Goal: Check status

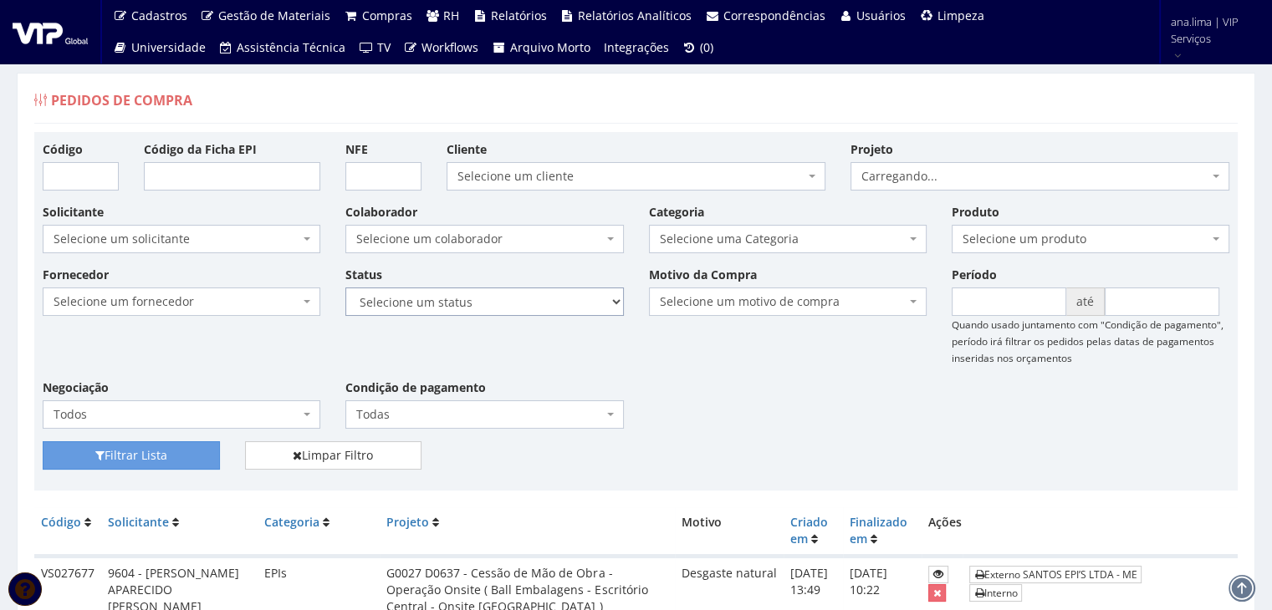
click at [520, 292] on select "Selecione um status Cancelado Aguardando Aprovação Diretoria Pedido Aprovado Ag…" at bounding box center [484, 302] width 278 height 28
select select "1"
click at [345, 288] on select "Selecione um status Cancelado Aguardando Aprovação Diretoria Pedido Aprovado Ag…" at bounding box center [484, 302] width 278 height 28
click at [138, 462] on button "Filtrar Lista" at bounding box center [131, 455] width 177 height 28
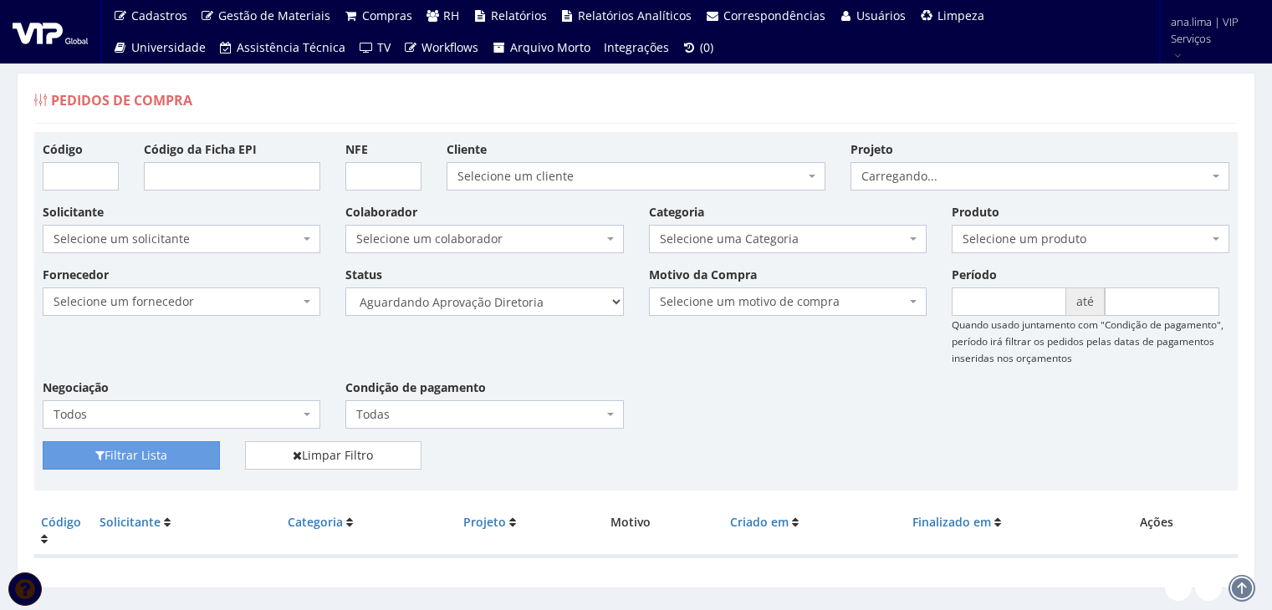
scroll to position [33, 0]
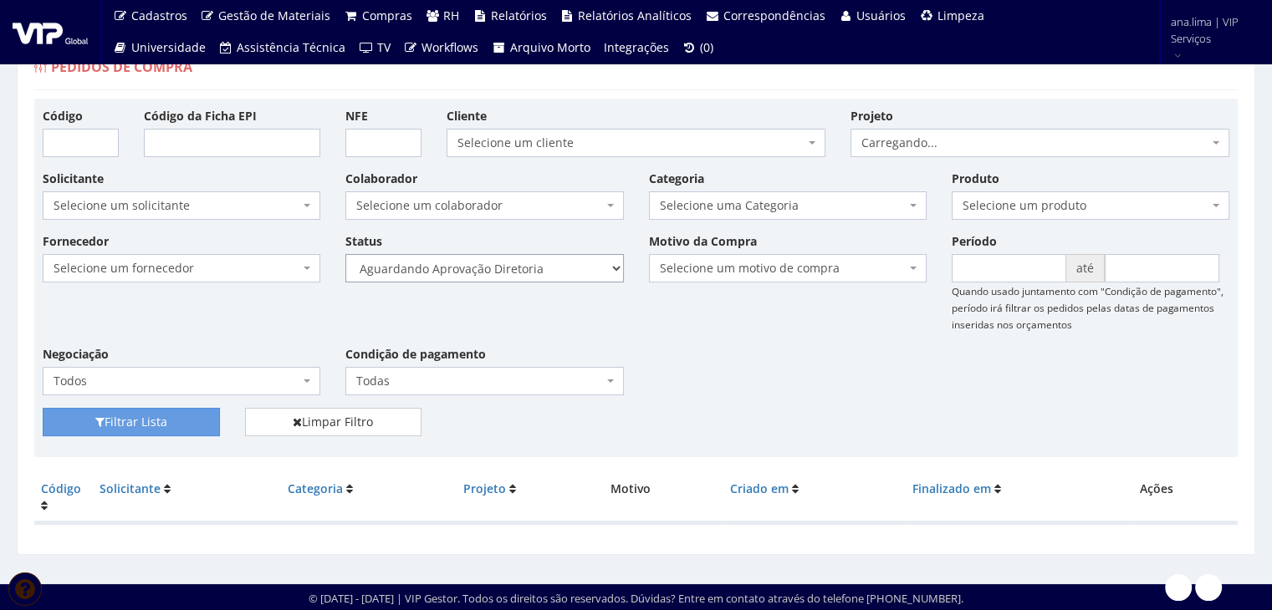
click at [537, 265] on select "Selecione um status Cancelado Aguardando Aprovação Diretoria Pedido Aprovado Ag…" at bounding box center [484, 268] width 278 height 28
select select "4"
click at [345, 254] on select "Selecione um status Cancelado Aguardando Aprovação Diretoria Pedido Aprovado Ag…" at bounding box center [484, 268] width 278 height 28
click at [187, 421] on button "Filtrar Lista" at bounding box center [131, 422] width 177 height 28
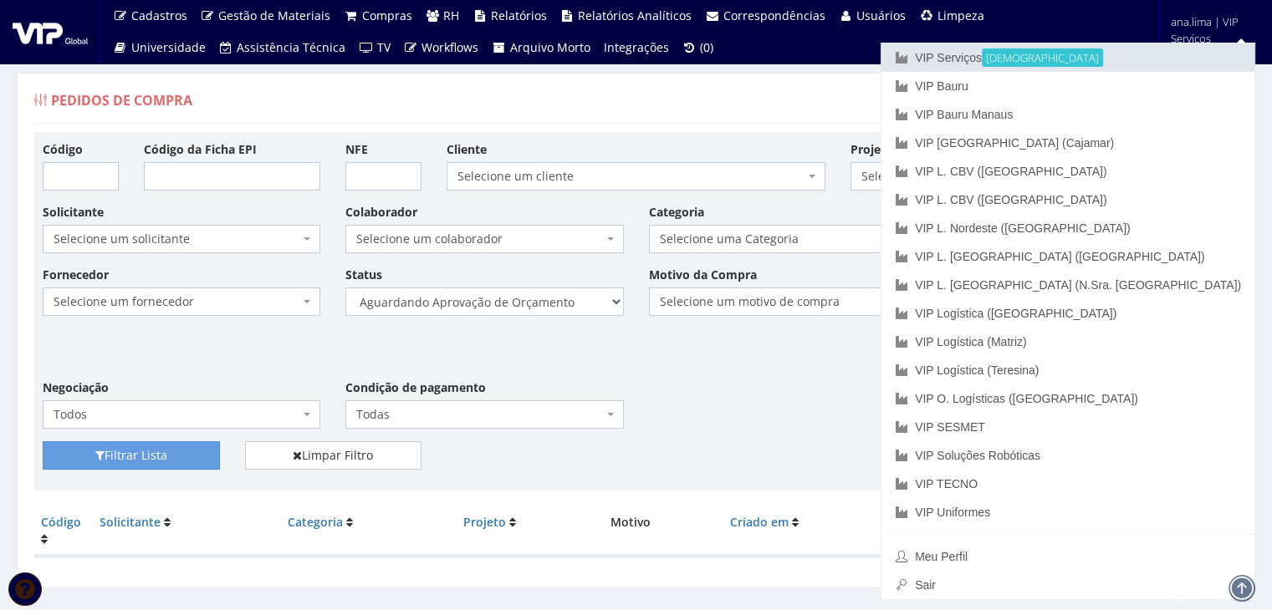
drag, startPoint x: 1115, startPoint y: 64, endPoint x: 1096, endPoint y: 68, distance: 19.5
click at [1115, 64] on link "VIP Serviços Ativa" at bounding box center [1067, 57] width 373 height 28
